Goal: Task Accomplishment & Management: Use online tool/utility

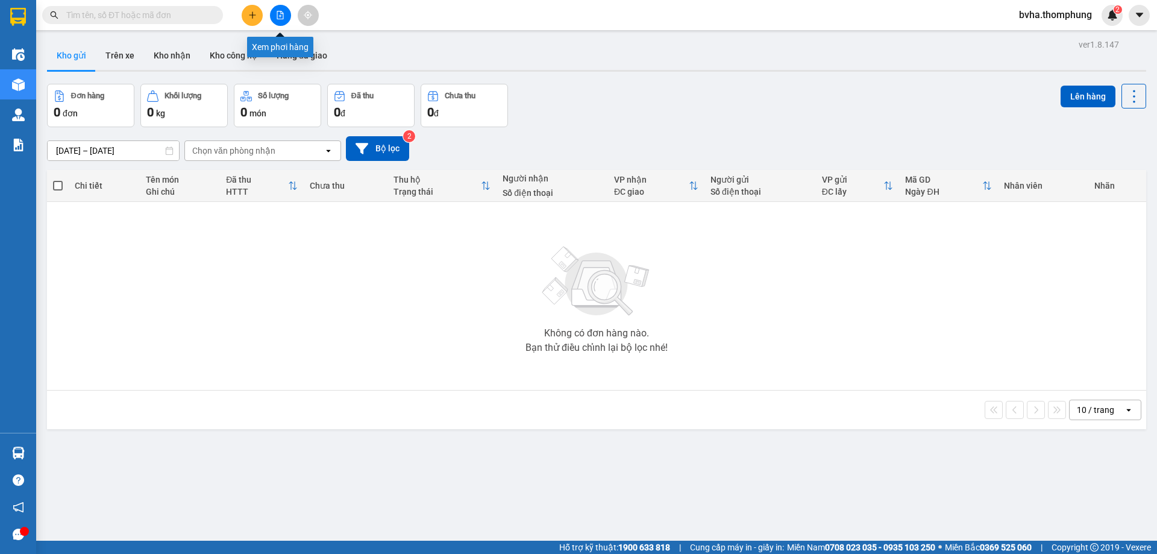
click at [281, 22] on button at bounding box center [280, 15] width 21 height 21
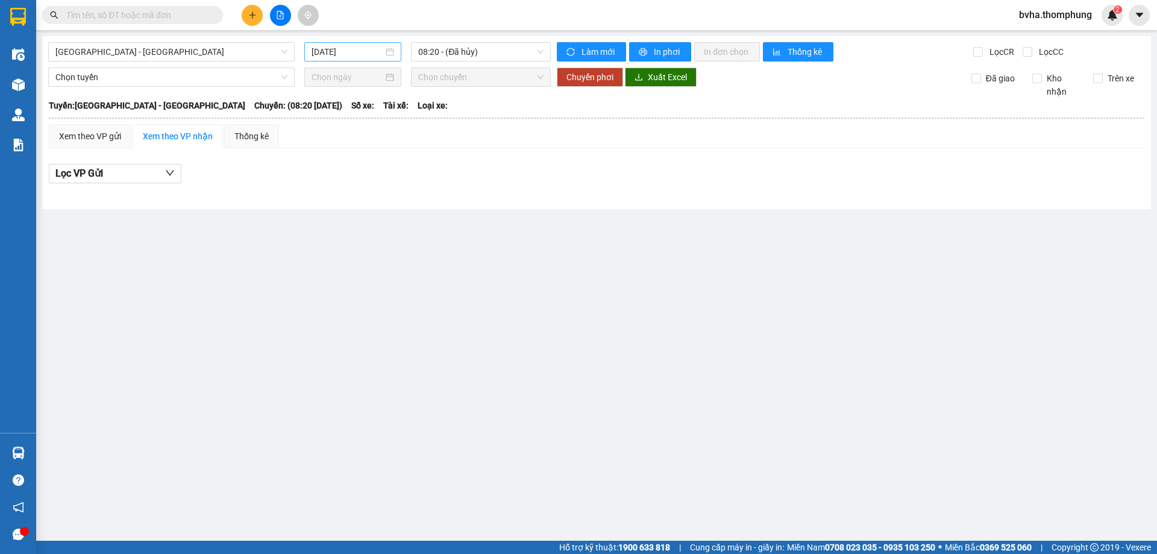
click at [363, 57] on input "[DATE]" at bounding box center [347, 51] width 72 height 13
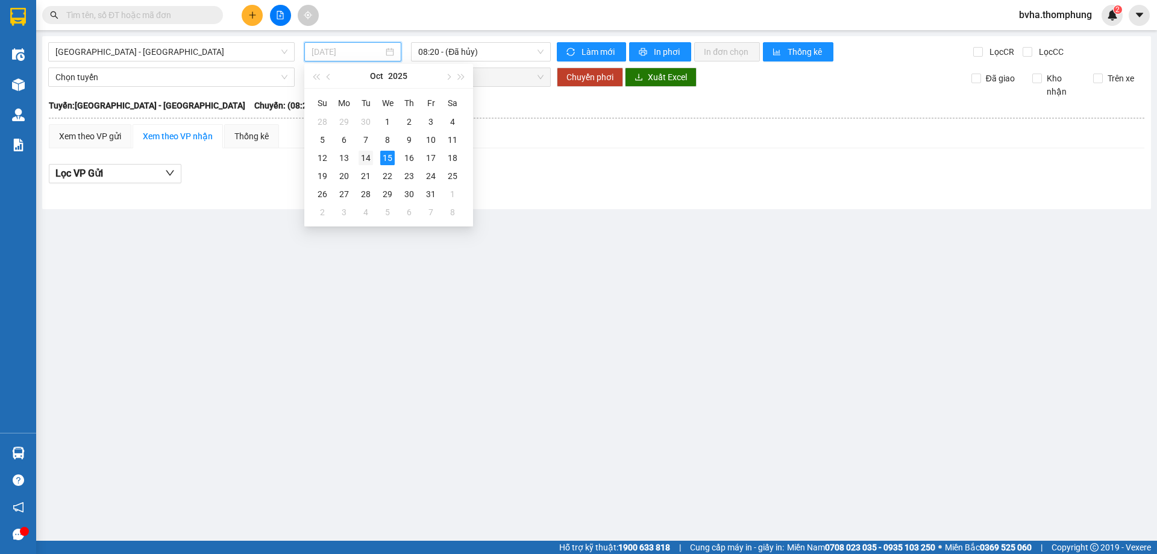
click at [365, 154] on div "14" at bounding box center [365, 158] width 14 height 14
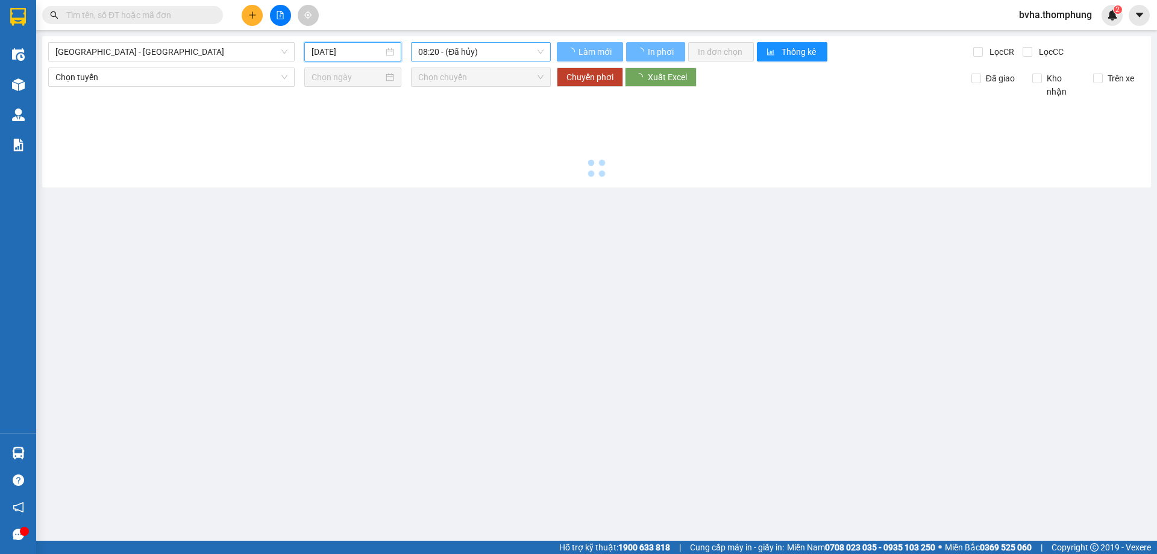
type input "14/10/2025"
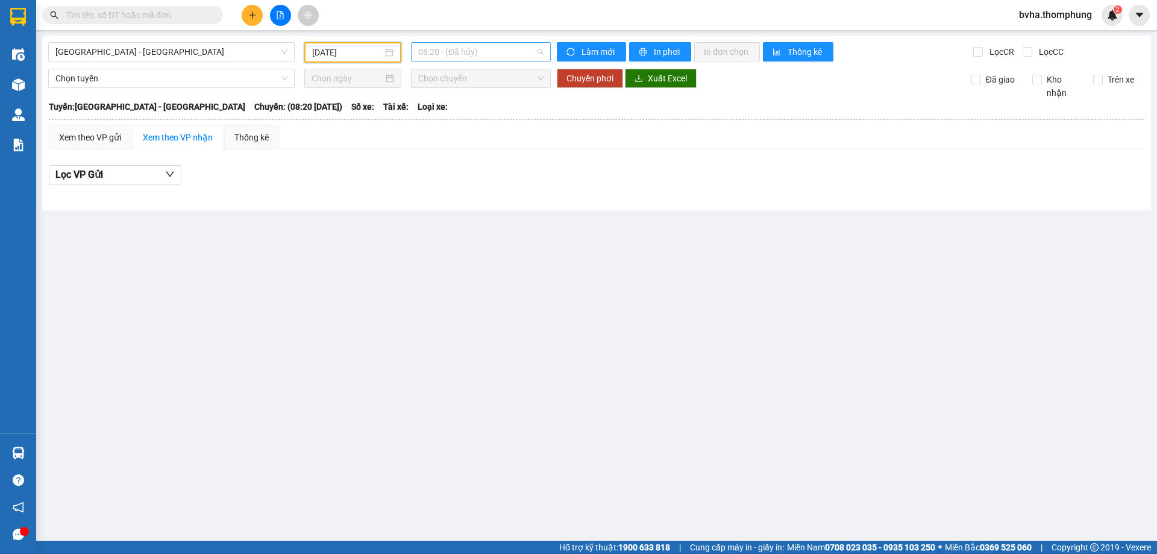
click at [496, 51] on span "08:20 - (Đã hủy)" at bounding box center [480, 52] width 125 height 18
click at [439, 190] on div "16:30" at bounding box center [465, 191] width 94 height 13
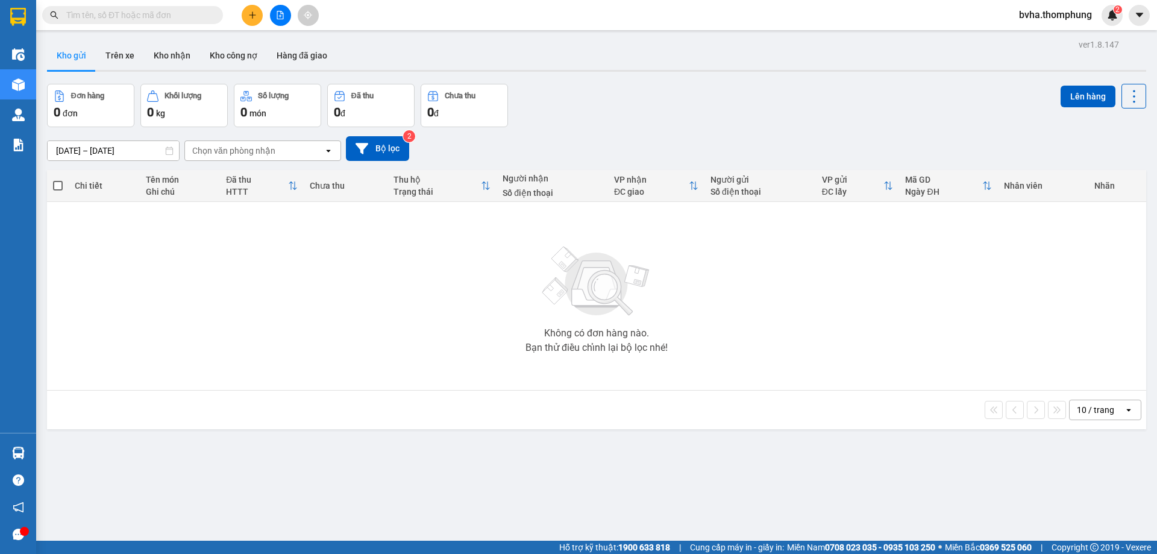
click at [278, 16] on icon "file-add" at bounding box center [280, 15] width 8 height 8
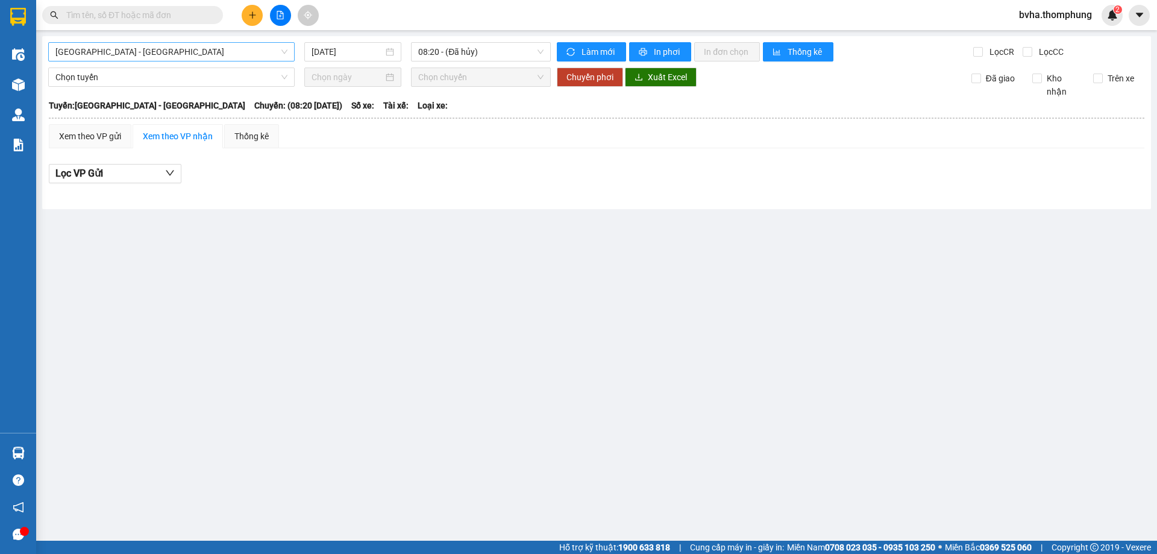
click at [272, 50] on span "[GEOGRAPHIC_DATA] - [GEOGRAPHIC_DATA]" at bounding box center [171, 52] width 232 height 18
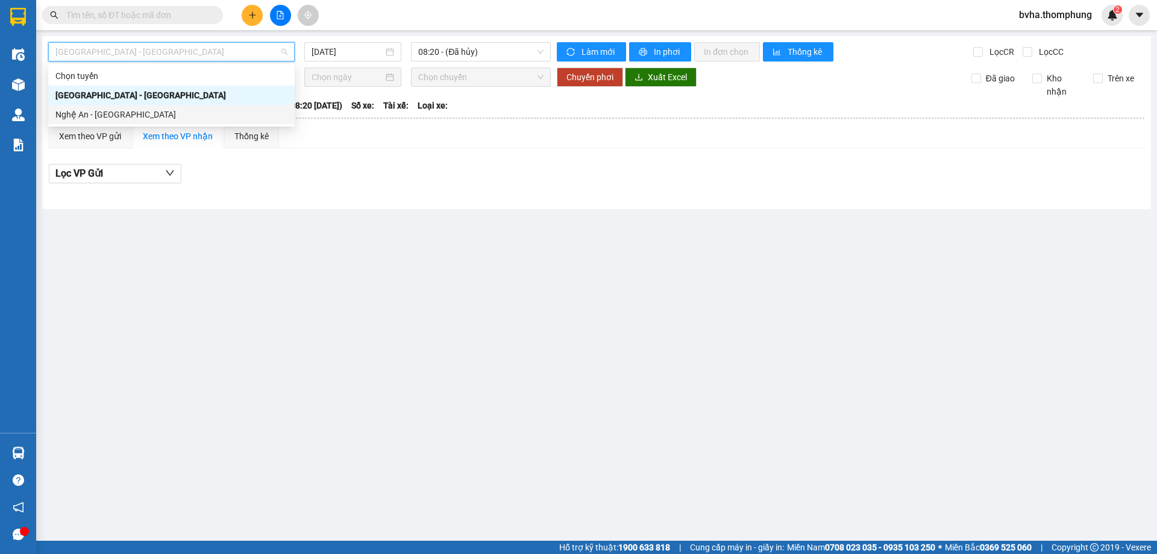
click at [219, 110] on div "Nghệ An - Hà Nội" at bounding box center [171, 114] width 232 height 13
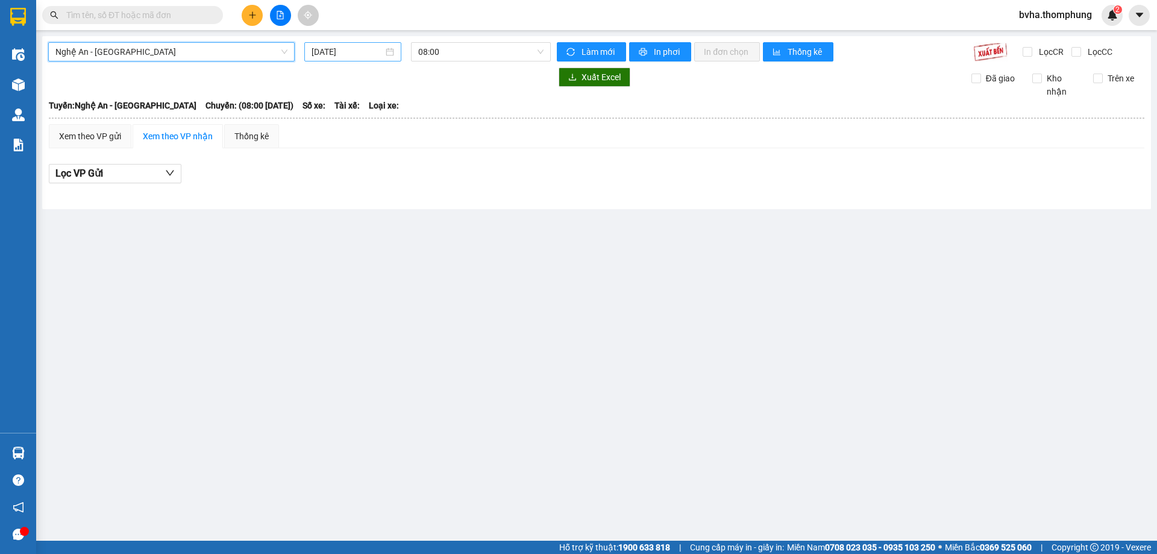
click at [327, 50] on input "[DATE]" at bounding box center [347, 51] width 72 height 13
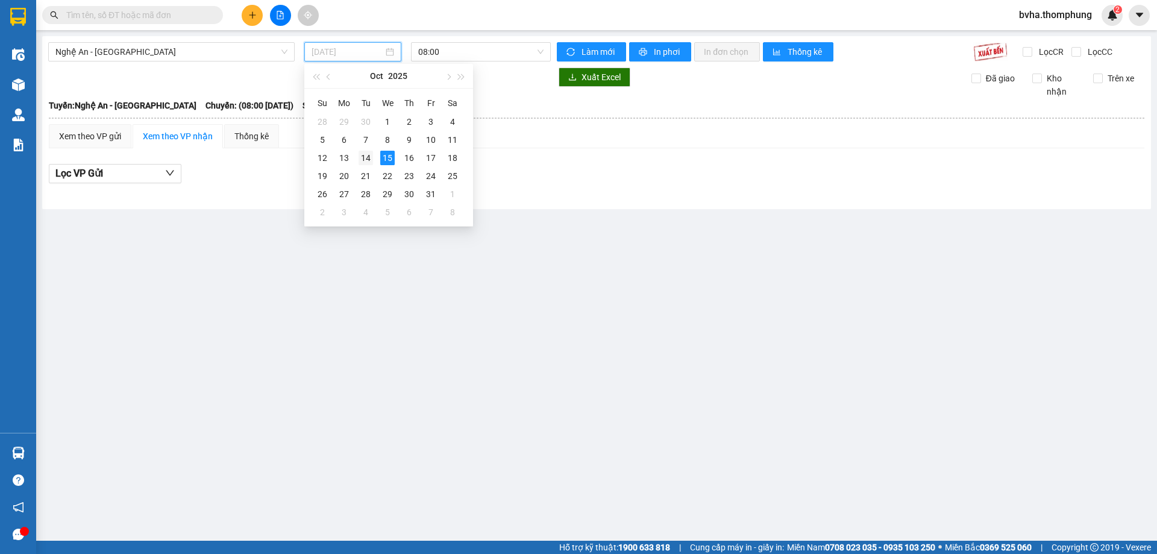
click at [360, 158] on div "14" at bounding box center [365, 158] width 14 height 14
type input "14/10/2025"
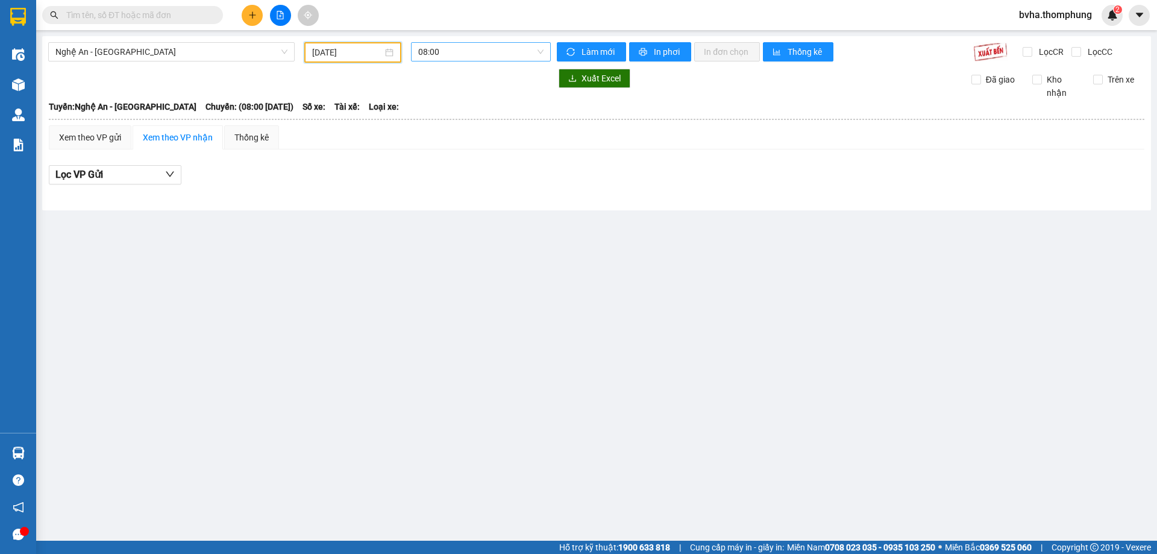
click at [446, 53] on span "08:00" at bounding box center [480, 52] width 125 height 18
click at [436, 192] on div "22:00" at bounding box center [465, 191] width 94 height 13
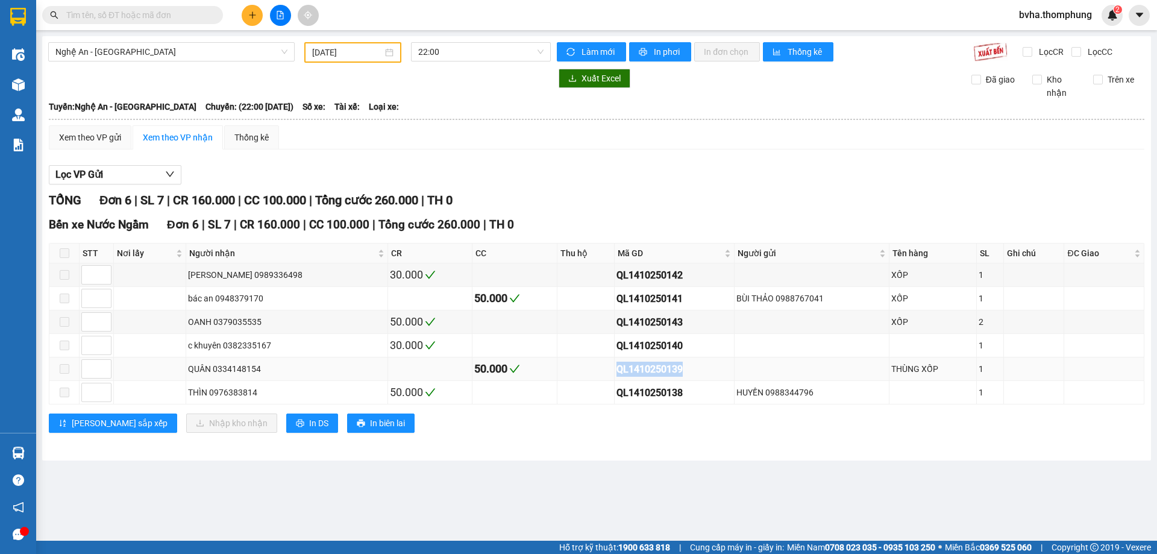
drag, startPoint x: 657, startPoint y: 371, endPoint x: 584, endPoint y: 371, distance: 72.9
click at [584, 371] on tr "QUÂN 0334148154 50.000 QL1410250139 THÙNG XỐP 1" at bounding box center [596, 368] width 1095 height 23
copy div "QL1410250139"
drag, startPoint x: 131, startPoint y: 16, endPoint x: 107, endPoint y: 13, distance: 24.3
click at [107, 13] on input "text" at bounding box center [137, 14] width 142 height 13
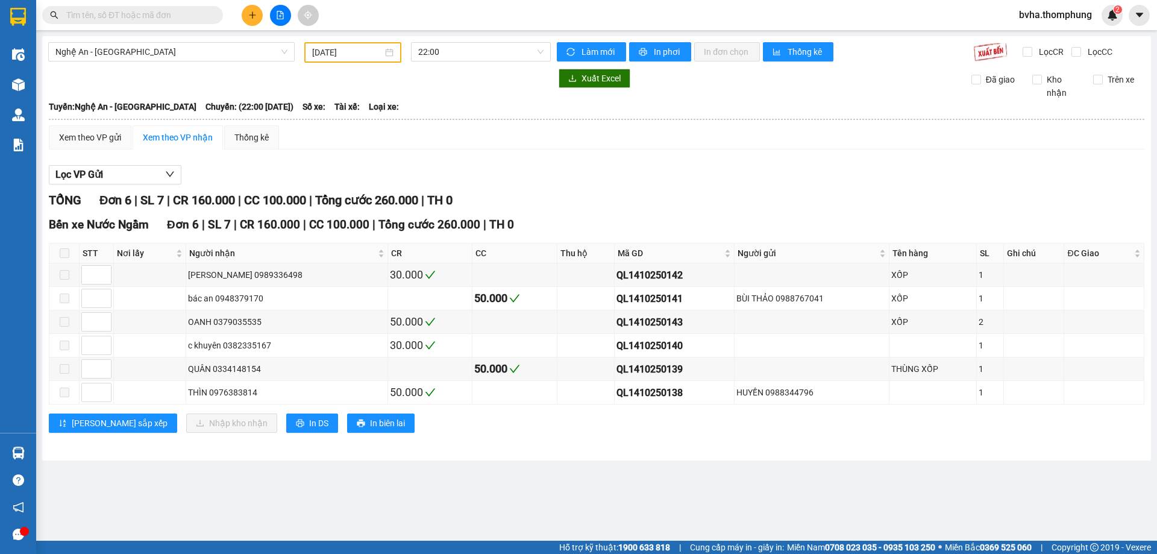
paste input "QL1410250139"
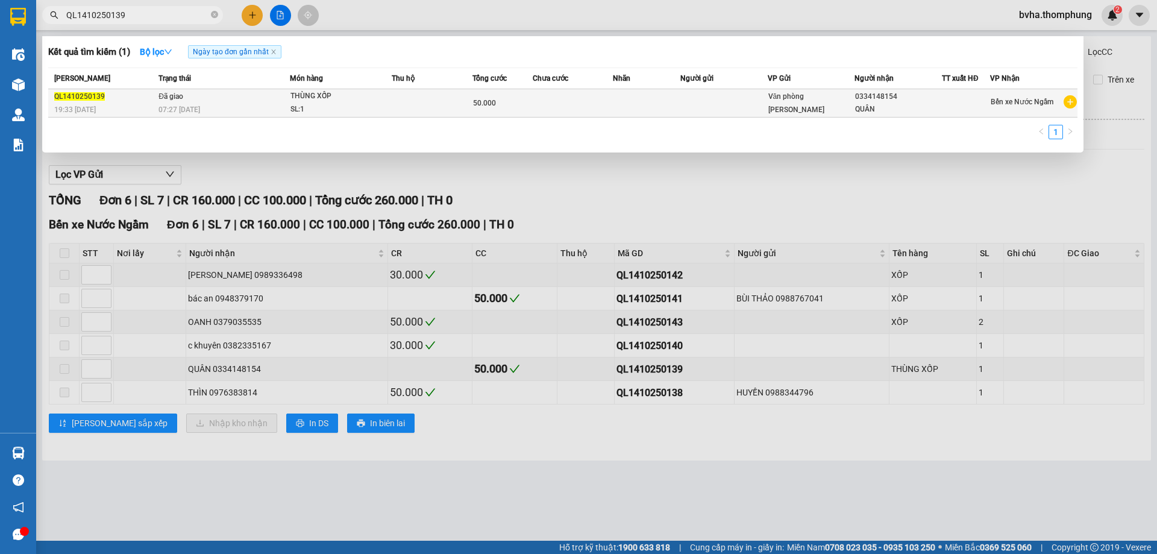
type input "QL1410250139"
click at [174, 99] on span "Đã giao" at bounding box center [170, 96] width 25 height 8
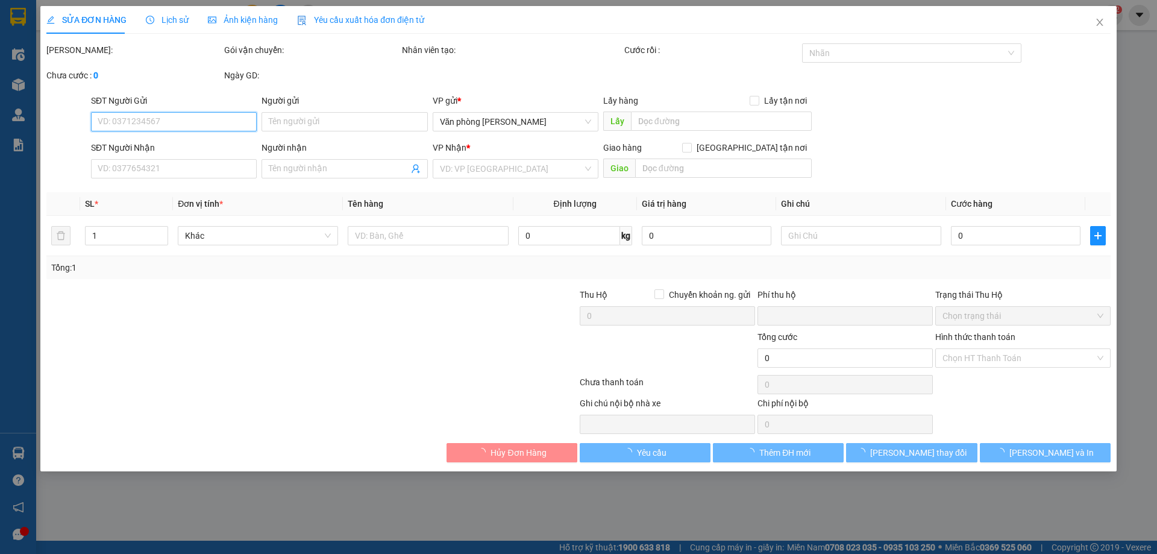
type input "0334148154"
type input "QUÂN"
type input "0"
type input "50.000"
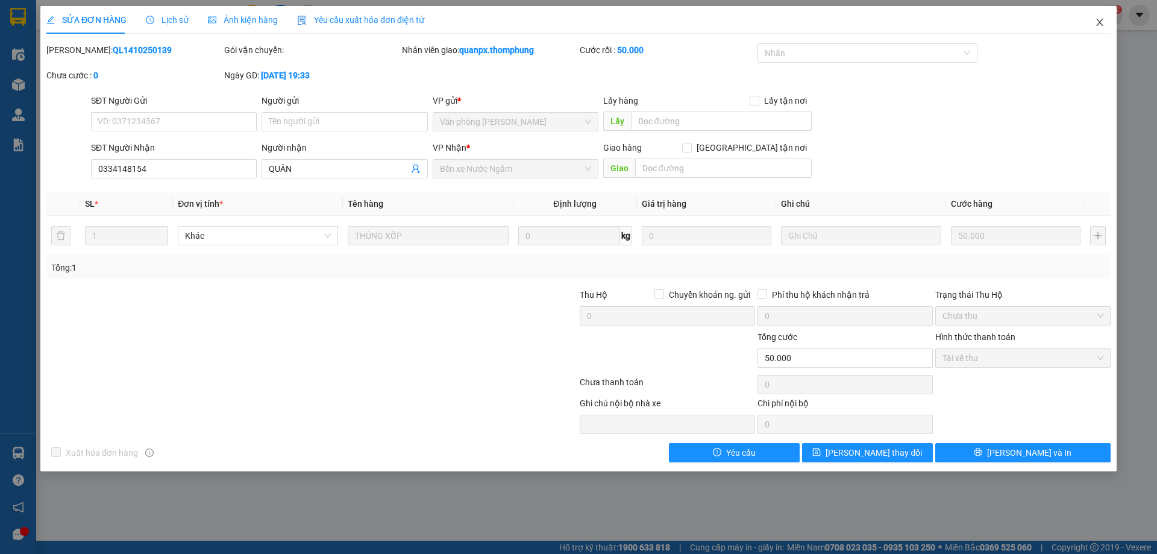
click at [1098, 24] on icon "close" at bounding box center [1099, 22] width 7 height 7
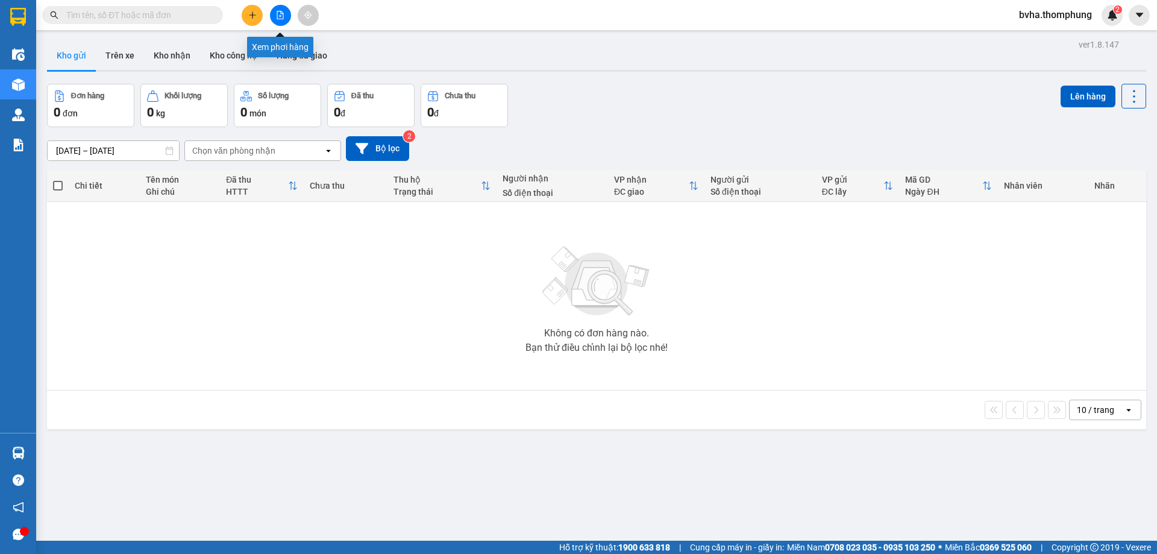
click at [285, 16] on button at bounding box center [280, 15] width 21 height 21
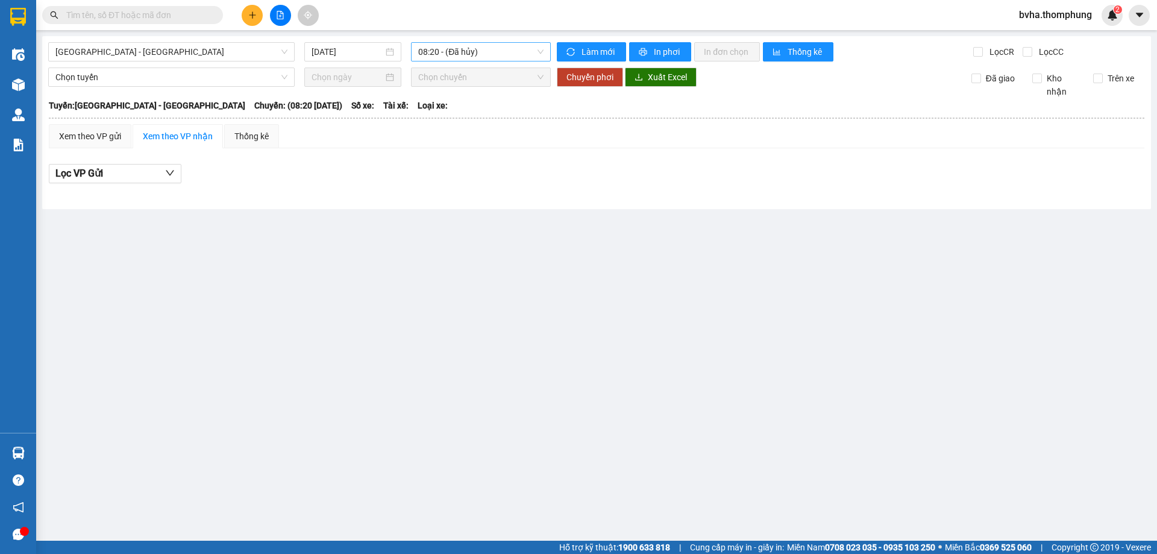
click at [519, 56] on span "08:20 - (Đã hủy)" at bounding box center [480, 52] width 125 height 18
click at [470, 137] on div "12:00" at bounding box center [465, 133] width 94 height 13
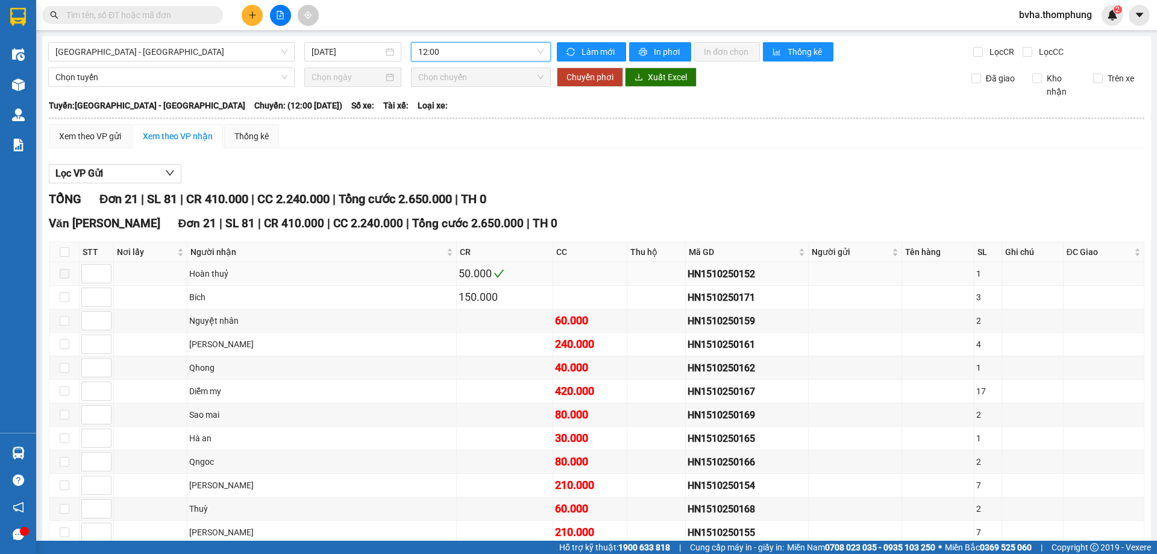
scroll to position [60, 0]
